Goal: Task Accomplishment & Management: Use online tool/utility

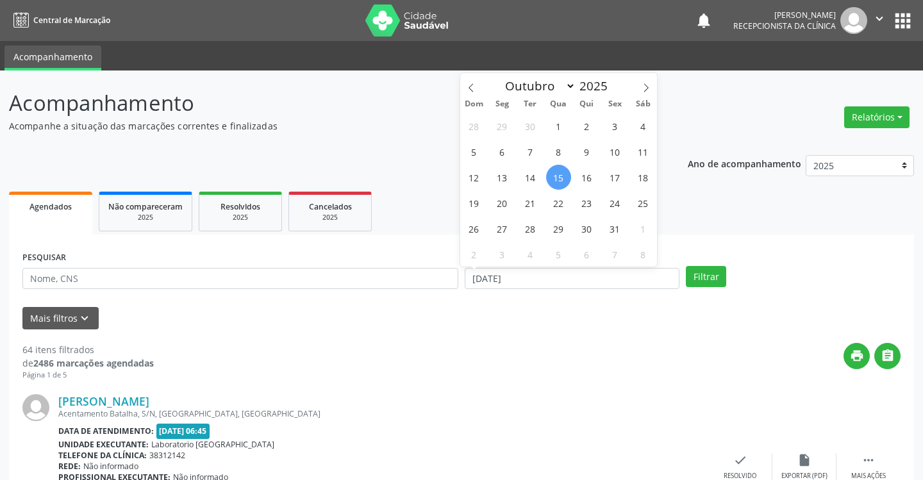
select select "9"
click at [564, 122] on span "1" at bounding box center [558, 125] width 25 height 25
type input "01/10/2025"
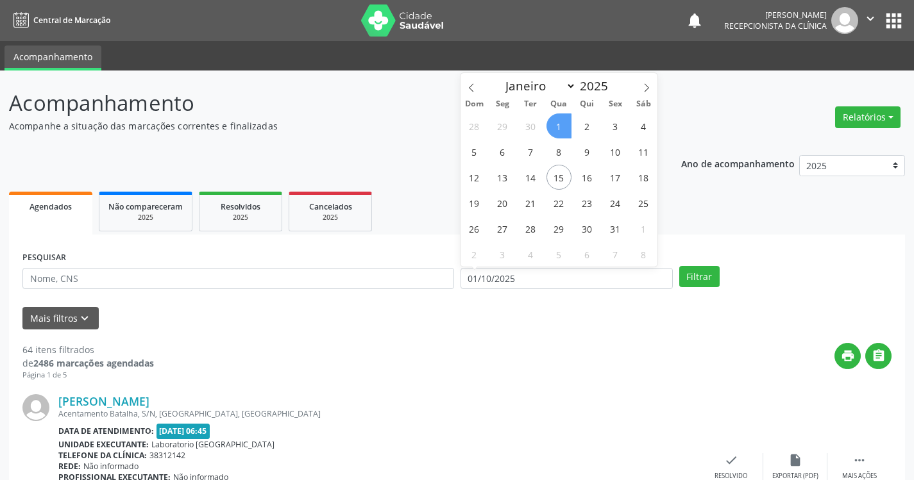
click at [562, 123] on span "1" at bounding box center [558, 125] width 25 height 25
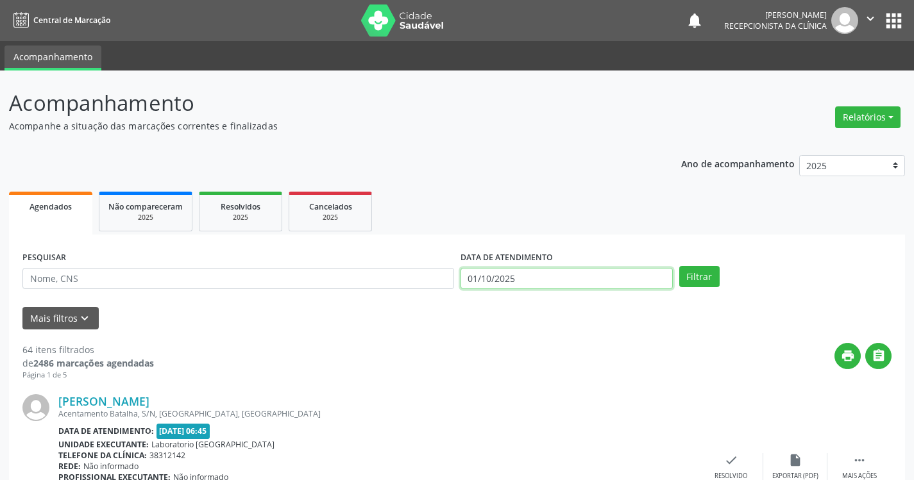
click at [554, 279] on input "01/10/2025" at bounding box center [566, 279] width 212 height 22
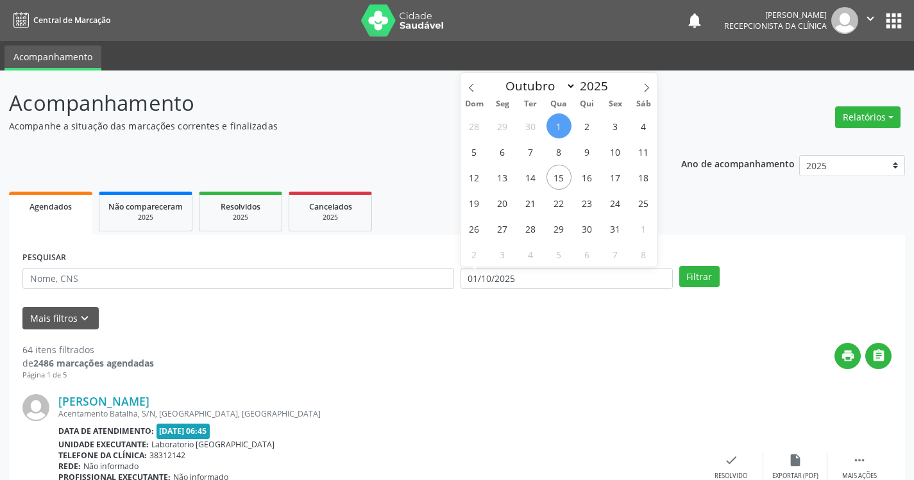
click at [560, 124] on span "1" at bounding box center [558, 125] width 25 height 25
type input "01/10/2025"
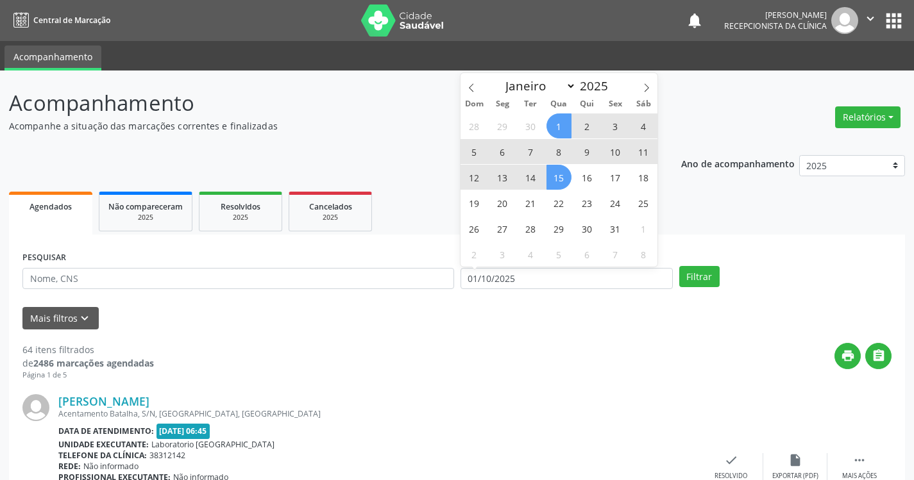
click at [563, 176] on span "15" at bounding box center [558, 177] width 25 height 25
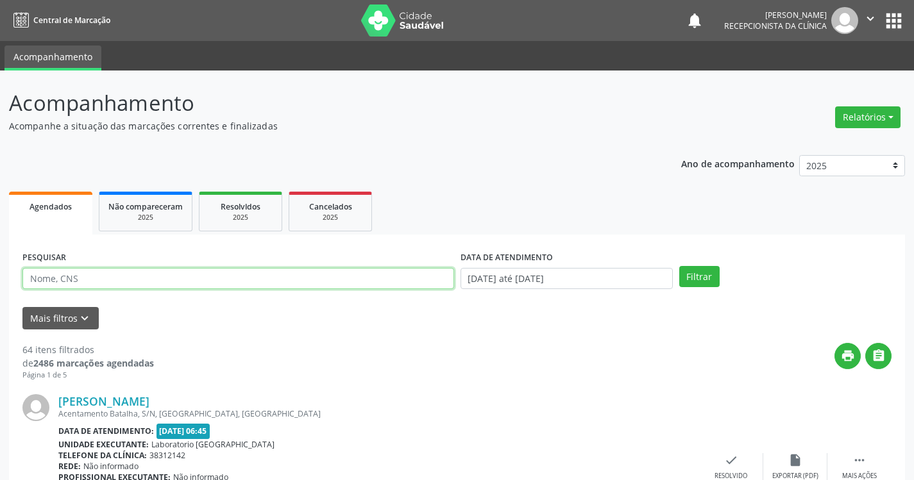
click at [358, 278] on input "text" at bounding box center [237, 279] width 431 height 22
type input "f"
paste input "SF094099"
type input "S"
click at [679, 266] on button "Filtrar" at bounding box center [699, 277] width 40 height 22
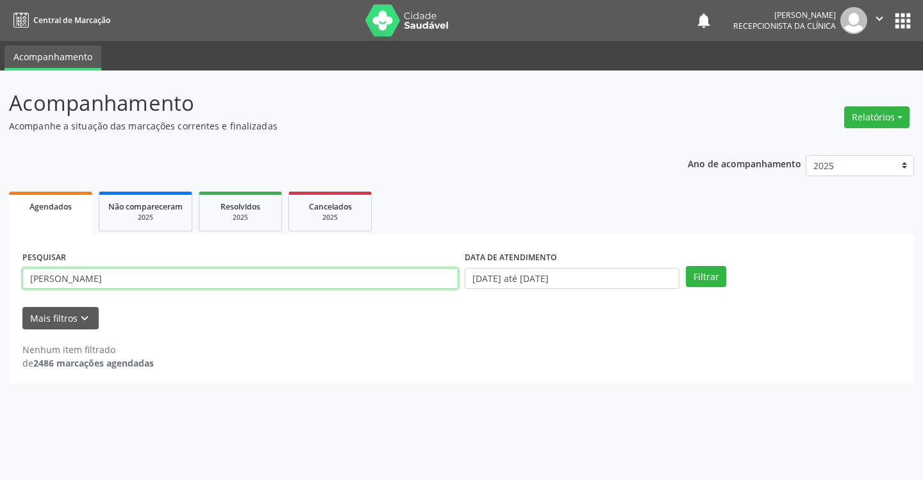
click at [182, 281] on input "[PERSON_NAME]" at bounding box center [240, 279] width 436 height 22
click at [686, 266] on button "Filtrar" at bounding box center [706, 277] width 40 height 22
click at [180, 274] on input "[PERSON_NAME]" at bounding box center [240, 279] width 436 height 22
type input "[PERSON_NAME][GEOGRAPHIC_DATA]"
click at [686, 266] on button "Filtrar" at bounding box center [706, 277] width 40 height 22
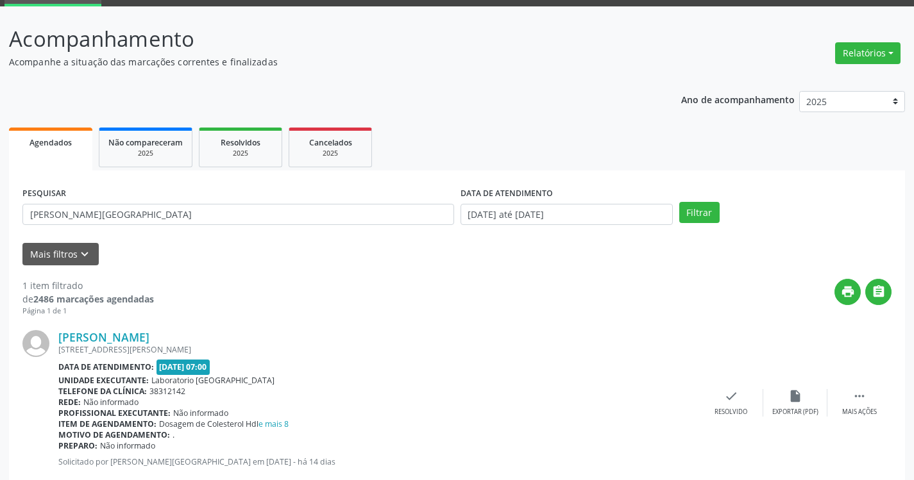
scroll to position [96, 0]
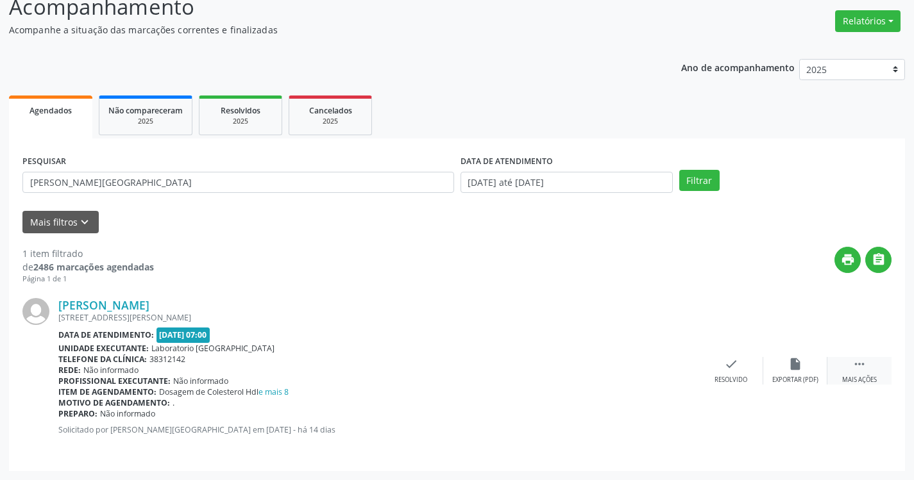
click at [874, 364] on div " Mais ações" at bounding box center [859, 371] width 64 height 28
click at [610, 374] on div "insert_drive_file Exportar (PDF)" at bounding box center [603, 371] width 64 height 28
